Goal: Task Accomplishment & Management: Manage account settings

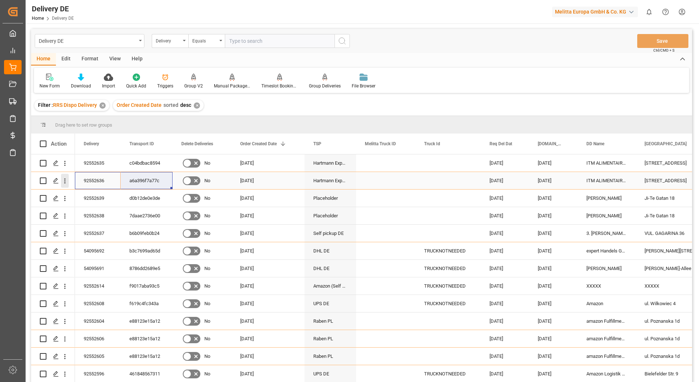
click at [65, 180] on icon "open menu" at bounding box center [65, 181] width 8 height 8
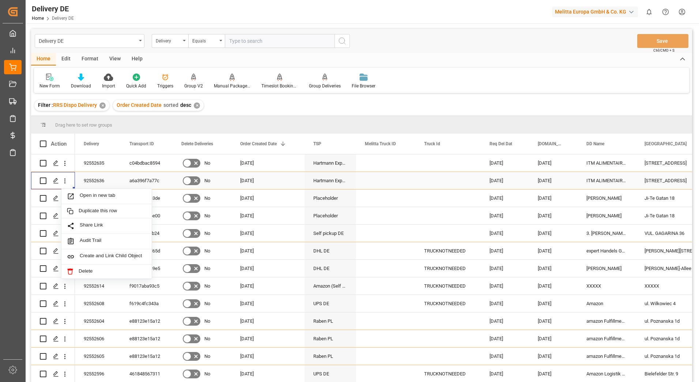
click at [114, 177] on div "92552636" at bounding box center [98, 180] width 46 height 17
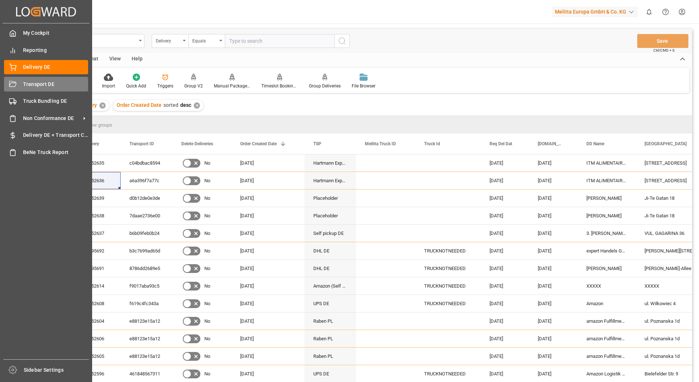
click at [28, 84] on span "Transport DE" at bounding box center [55, 84] width 65 height 8
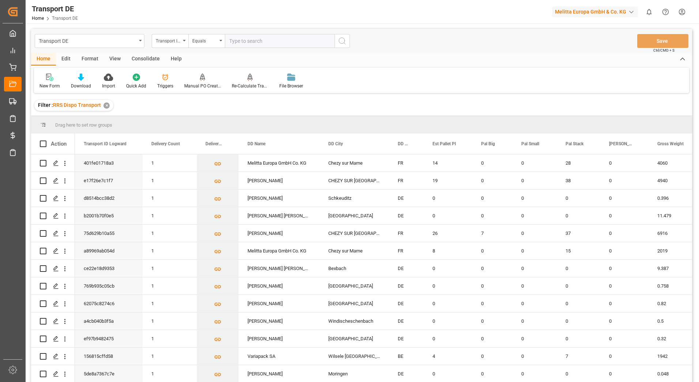
click at [683, 12] on html "Created by potrace 1.15, written by [PERSON_NAME] [DATE]-[DATE] Created by potr…" at bounding box center [349, 191] width 699 height 382
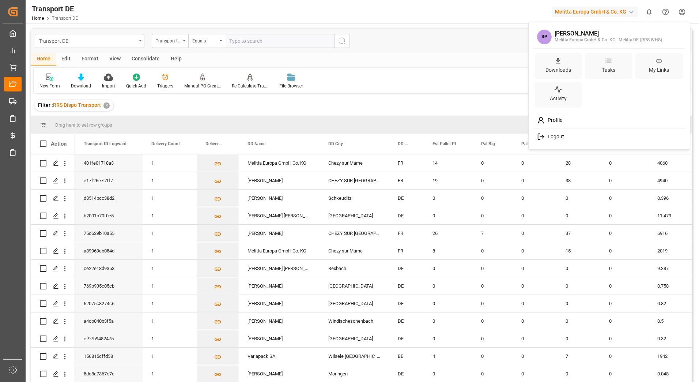
click at [558, 135] on span "Logout" at bounding box center [554, 136] width 19 height 7
